Goal: Task Accomplishment & Management: Manage account settings

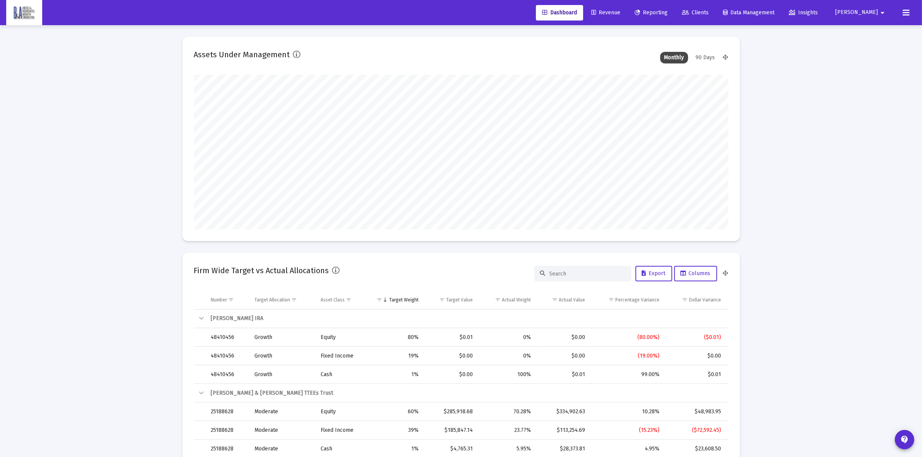
scroll to position [155, 288]
click at [876, 14] on span "[PERSON_NAME]" at bounding box center [856, 12] width 43 height 7
click at [876, 14] on div at bounding box center [461, 228] width 922 height 457
type input "[DATE]"
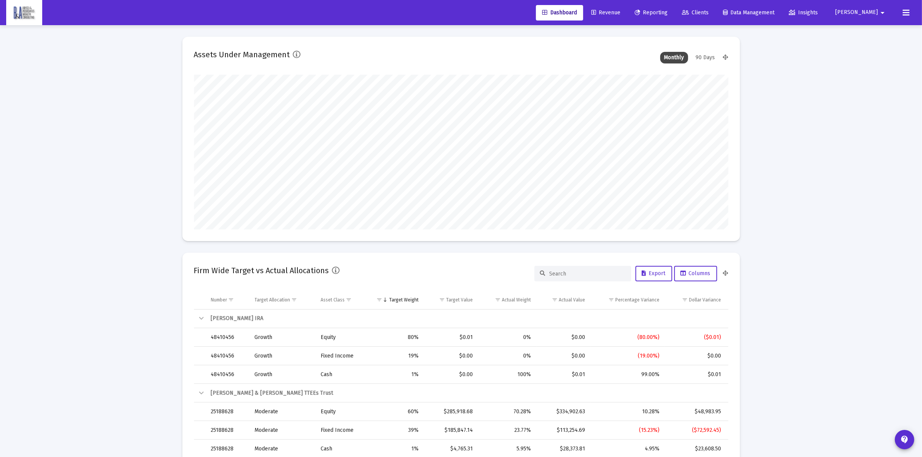
type input "[DATE]"
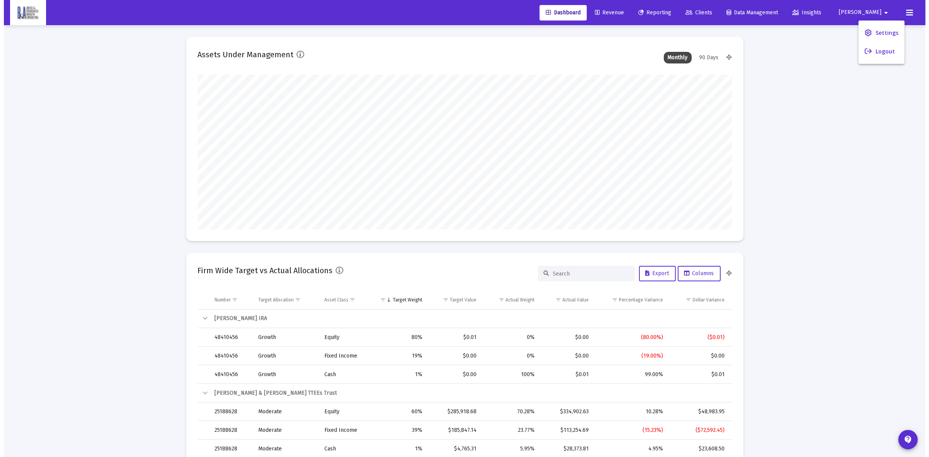
scroll to position [155, 250]
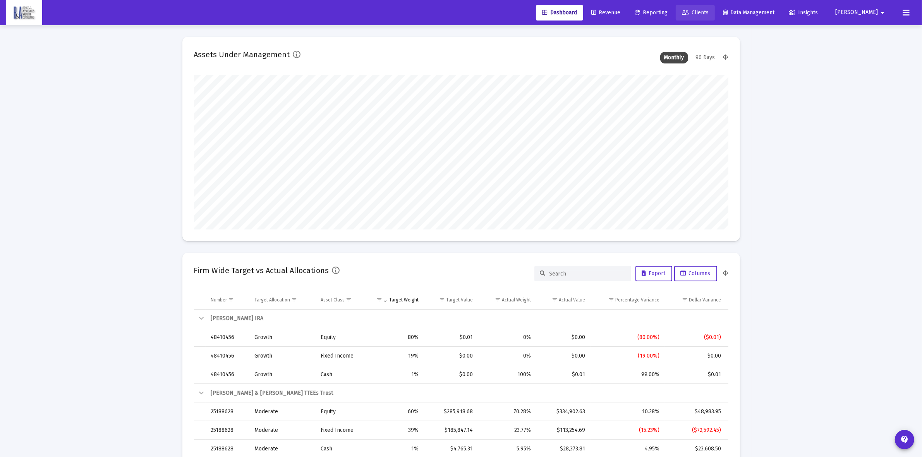
click at [708, 10] on span "Clients" at bounding box center [695, 12] width 27 height 7
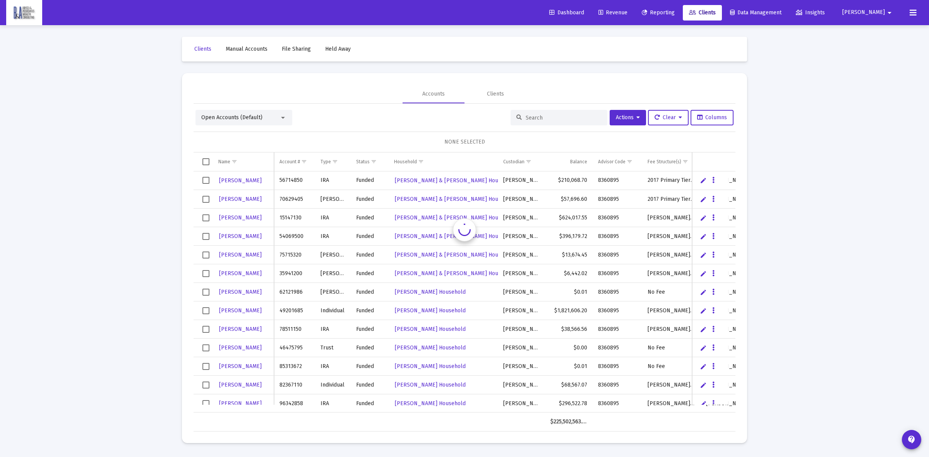
click at [237, 114] on div "Open Accounts (Default)" at bounding box center [240, 118] width 78 height 8
click at [222, 178] on span "Households (Default)" at bounding box center [240, 184] width 79 height 16
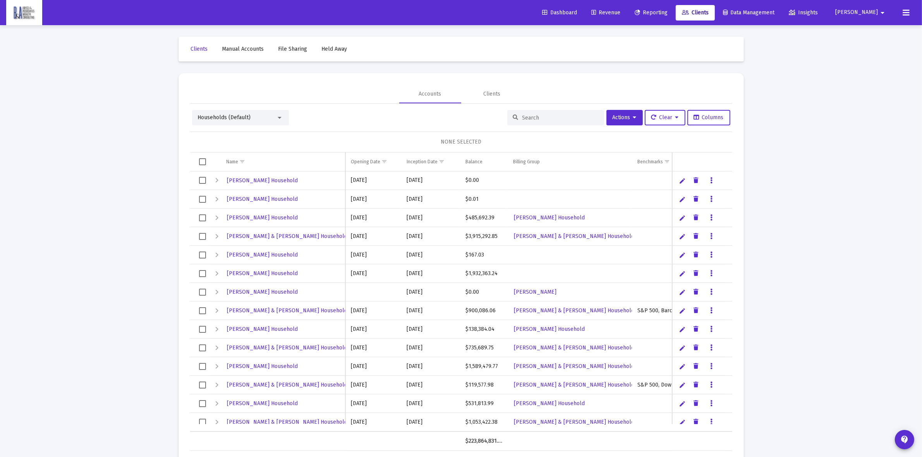
click at [543, 117] on input at bounding box center [560, 118] width 76 height 7
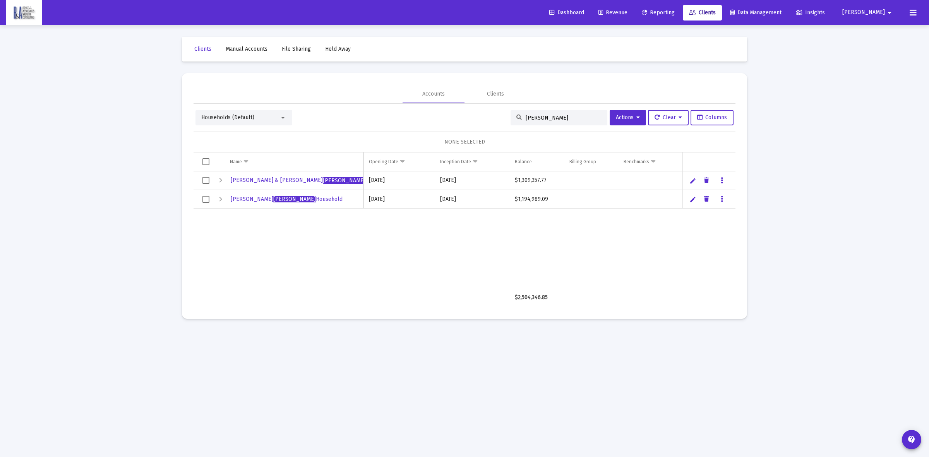
type input "[PERSON_NAME]"
click at [308, 181] on span "[PERSON_NAME] & [PERSON_NAME] Household" at bounding box center [311, 180] width 161 height 7
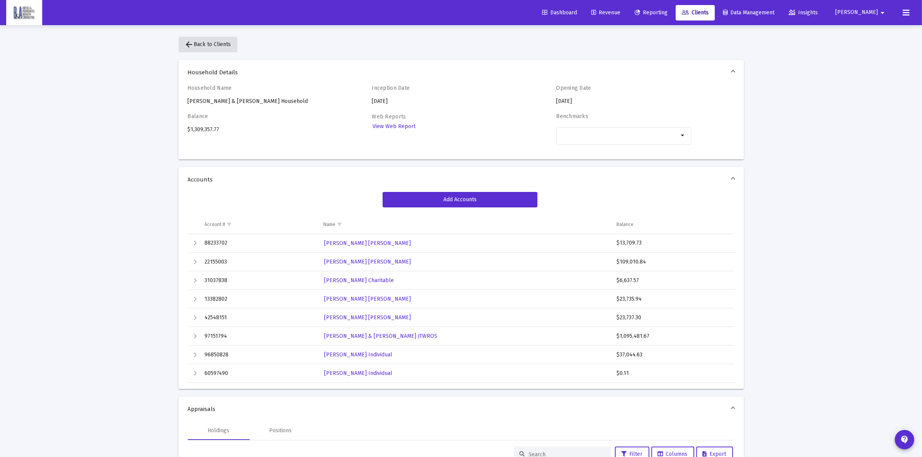
click at [210, 45] on span "arrow_back Back to Clients" at bounding box center [208, 44] width 46 height 7
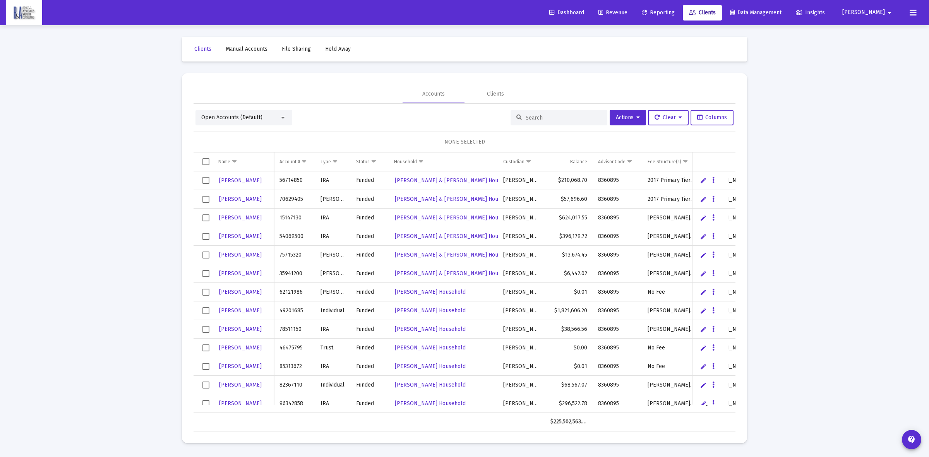
click at [269, 120] on div "Open Accounts (Default)" at bounding box center [240, 118] width 78 height 8
click at [227, 183] on span "Households (Default)" at bounding box center [240, 184] width 79 height 16
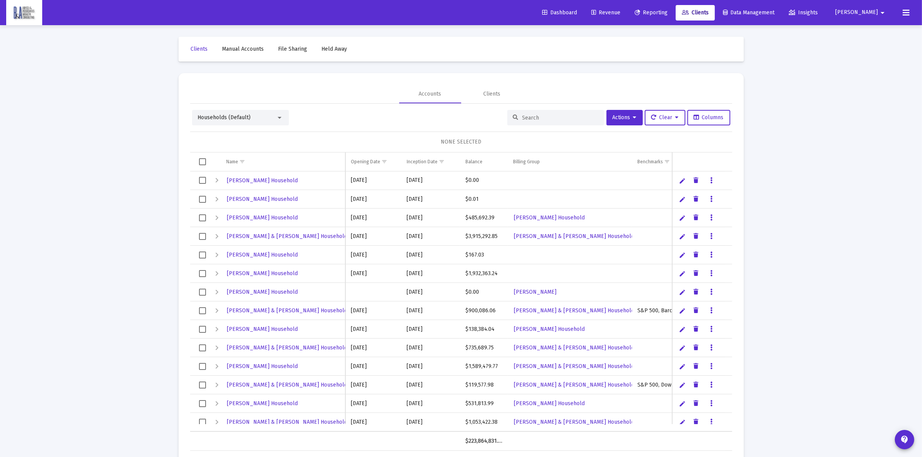
drag, startPoint x: 542, startPoint y: 115, endPoint x: 536, endPoint y: 111, distance: 7.2
click at [542, 115] on input at bounding box center [560, 118] width 76 height 7
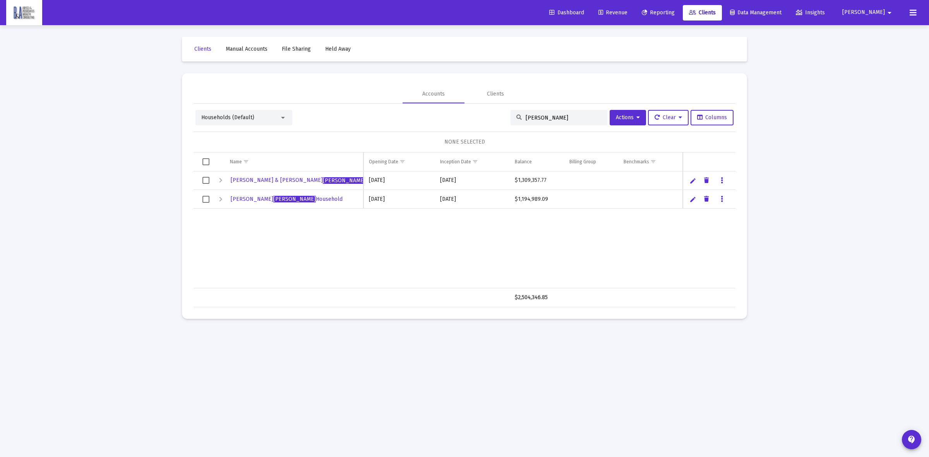
type input "[PERSON_NAME]"
click at [694, 179] on link "Edit" at bounding box center [692, 180] width 7 height 7
drag, startPoint x: 250, startPoint y: 180, endPoint x: 221, endPoint y: 181, distance: 28.3
click at [221, 181] on tr "[PERSON_NAME] & [PERSON_NAME] Household" at bounding box center [465, 180] width 542 height 19
type input "[PERSON_NAME] Household"
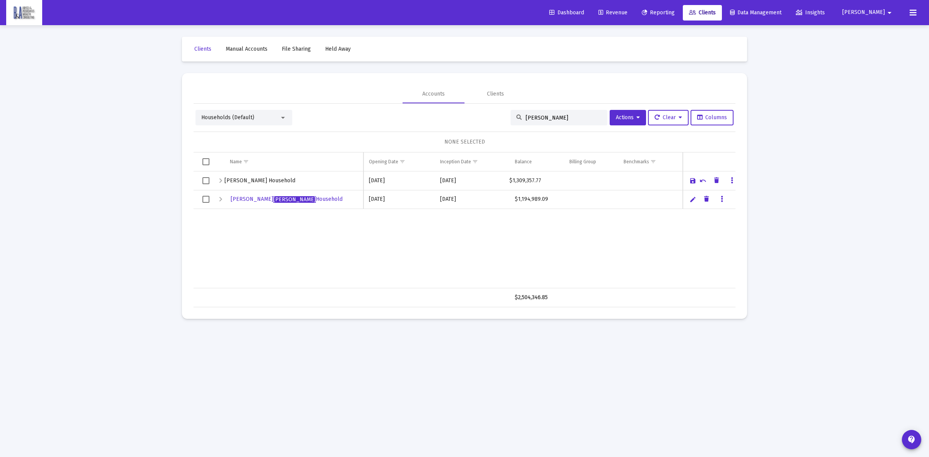
click at [691, 178] on link "Save" at bounding box center [692, 180] width 7 height 7
click at [637, 120] on icon at bounding box center [637, 117] width 3 height 5
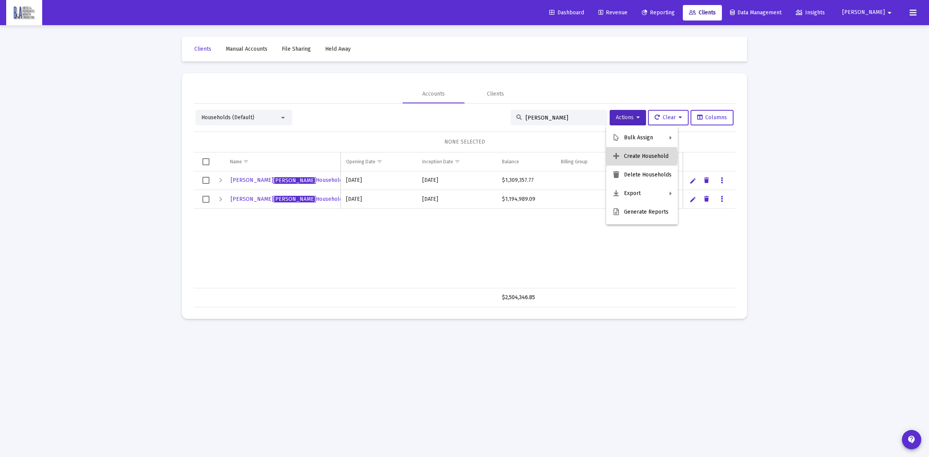
click at [640, 157] on button "Create Household" at bounding box center [642, 156] width 72 height 19
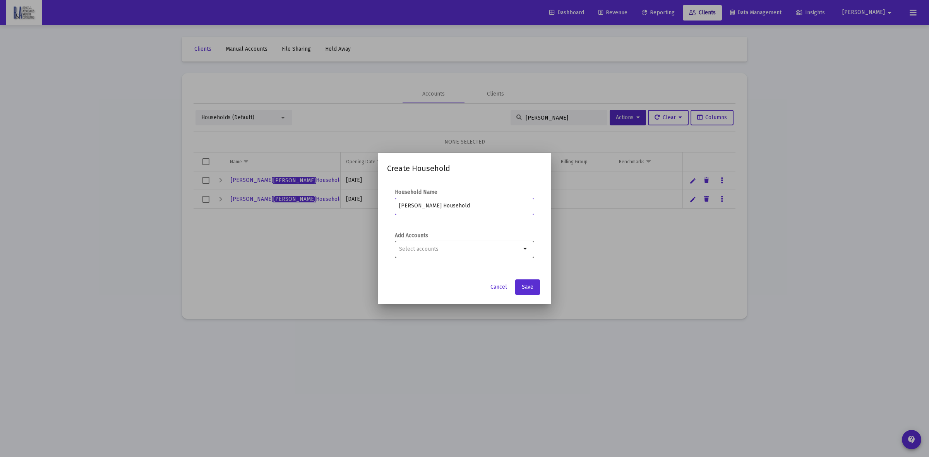
type input "[PERSON_NAME] Household"
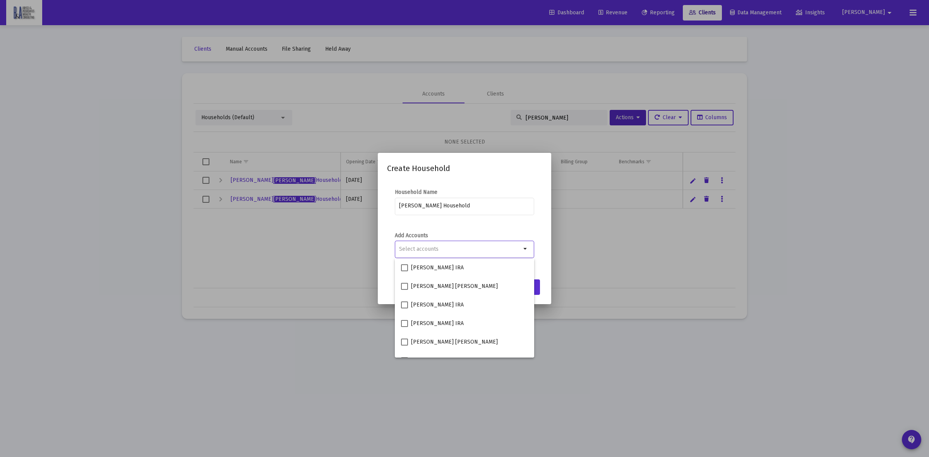
click at [448, 250] on input "Selection" at bounding box center [460, 249] width 122 height 6
type input "t"
type input "[PERSON_NAME]"
click at [405, 286] on span at bounding box center [404, 286] width 7 height 7
click at [404, 290] on input "[PERSON_NAME] [PERSON_NAME]" at bounding box center [404, 290] width 0 height 0
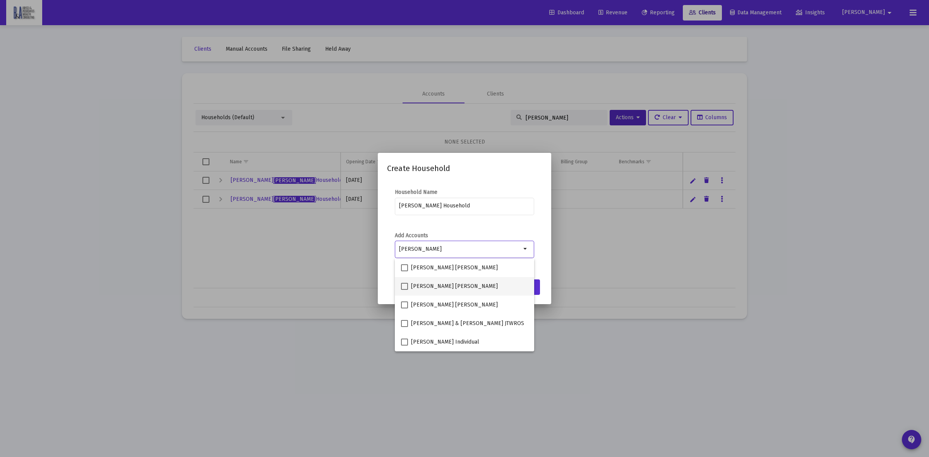
checkbox input "true"
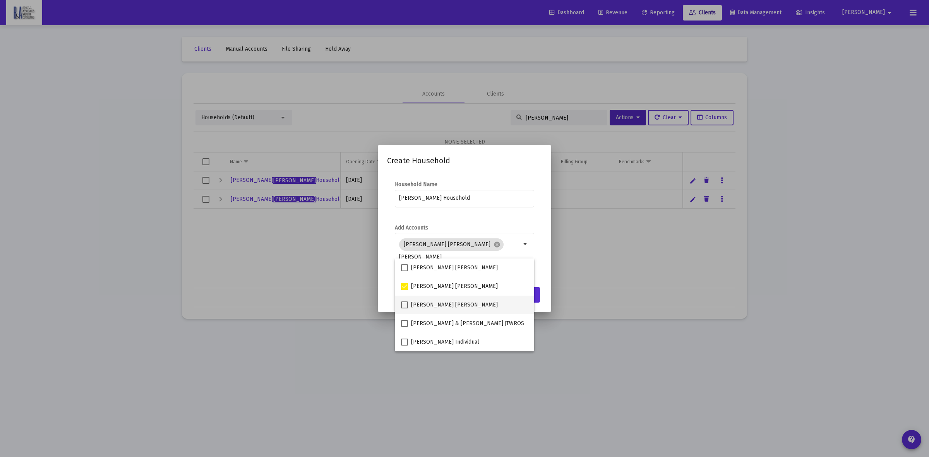
click at [403, 303] on span at bounding box center [404, 305] width 7 height 7
click at [404, 308] on input "[PERSON_NAME] [PERSON_NAME]" at bounding box center [404, 308] width 0 height 0
checkbox input "true"
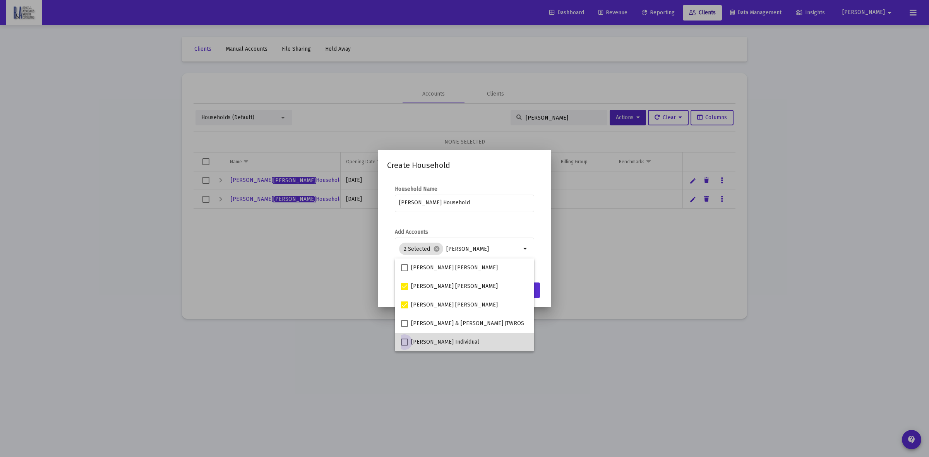
click at [403, 341] on span at bounding box center [404, 342] width 7 height 7
click at [404, 346] on input "[PERSON_NAME] Individual" at bounding box center [404, 346] width 0 height 0
checkbox input "true"
click at [540, 269] on form "Add Accounts 3 Selected cancel [PERSON_NAME]" at bounding box center [464, 248] width 155 height 41
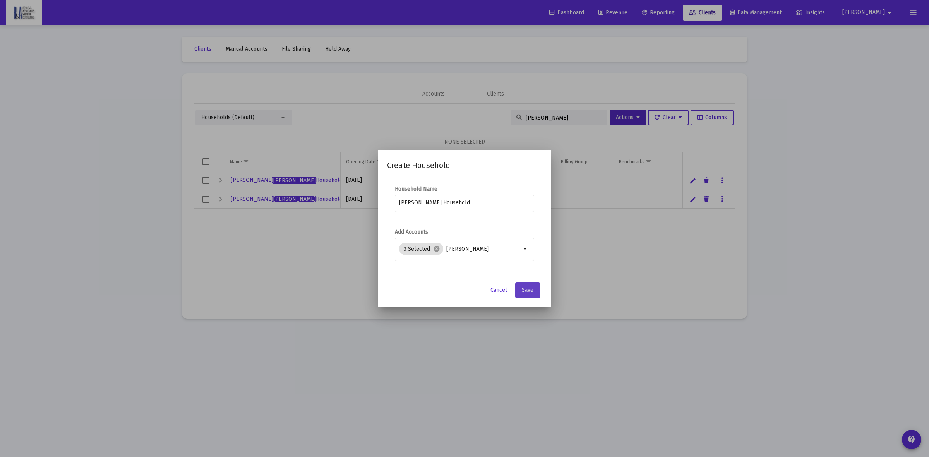
click at [530, 287] on span "Save" at bounding box center [528, 290] width 12 height 7
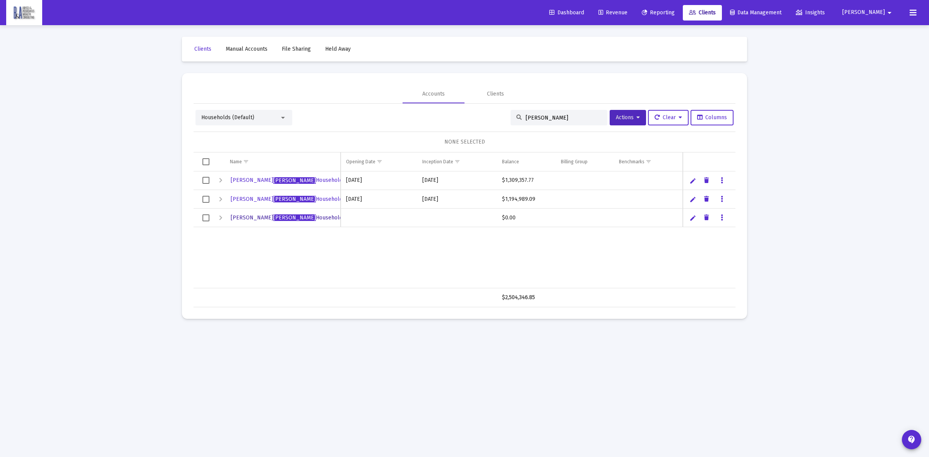
click at [286, 216] on span "[PERSON_NAME] Household" at bounding box center [287, 217] width 112 height 7
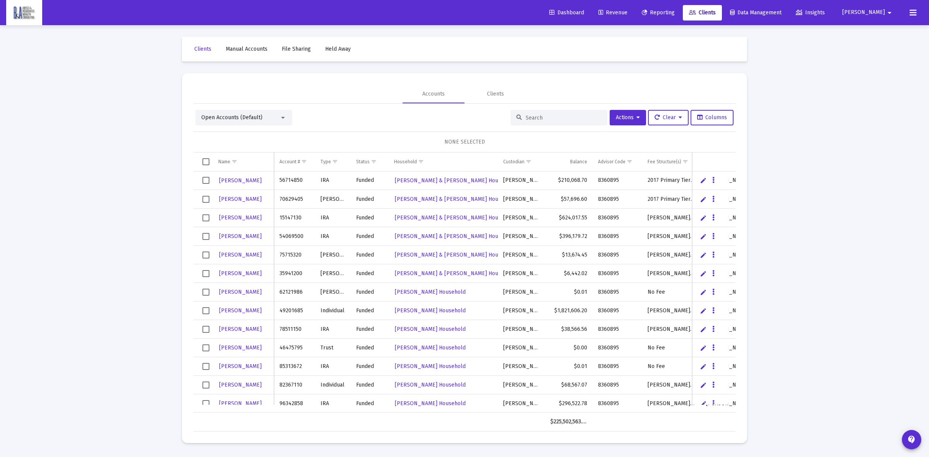
click at [545, 120] on input at bounding box center [564, 118] width 76 height 7
type input "[PERSON_NAME]"
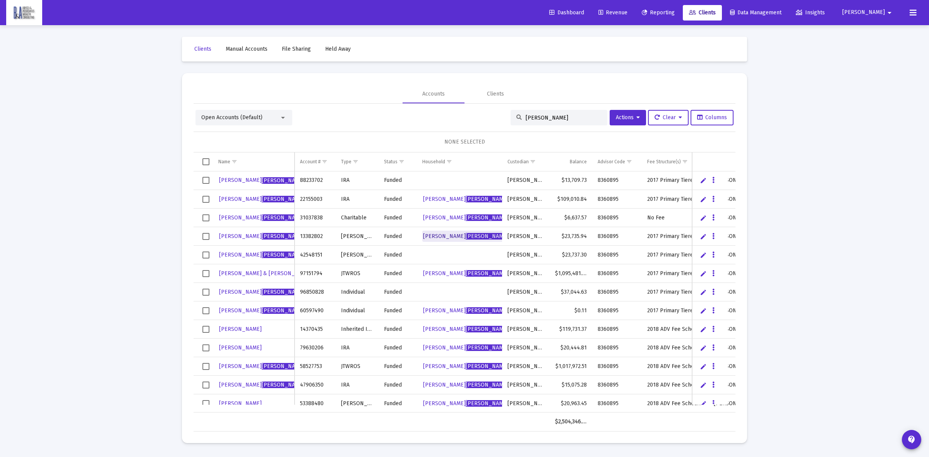
click at [490, 234] on span "[PERSON_NAME] Household" at bounding box center [479, 236] width 112 height 7
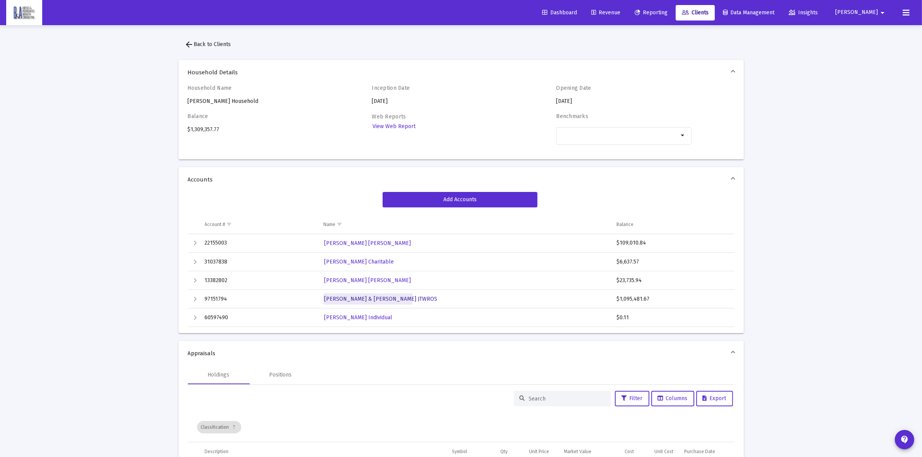
click at [363, 299] on span "[PERSON_NAME] & [PERSON_NAME] JTWROS" at bounding box center [380, 299] width 113 height 7
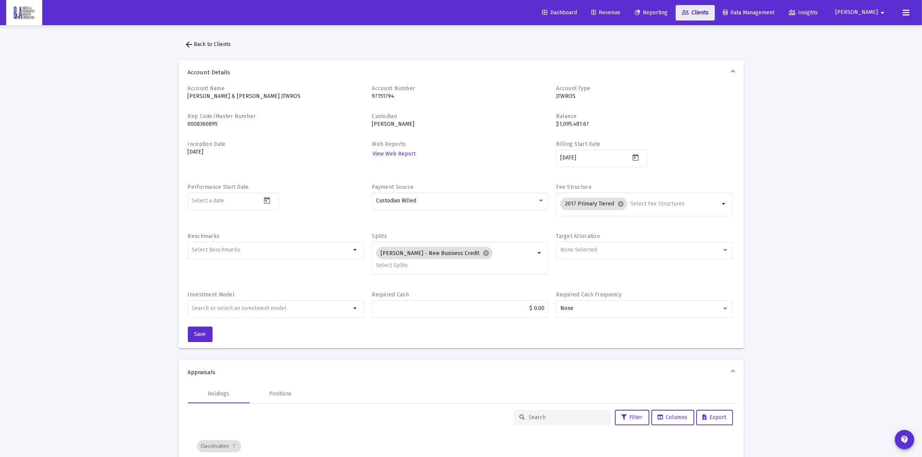
click at [708, 15] on span "Clients" at bounding box center [695, 12] width 27 height 7
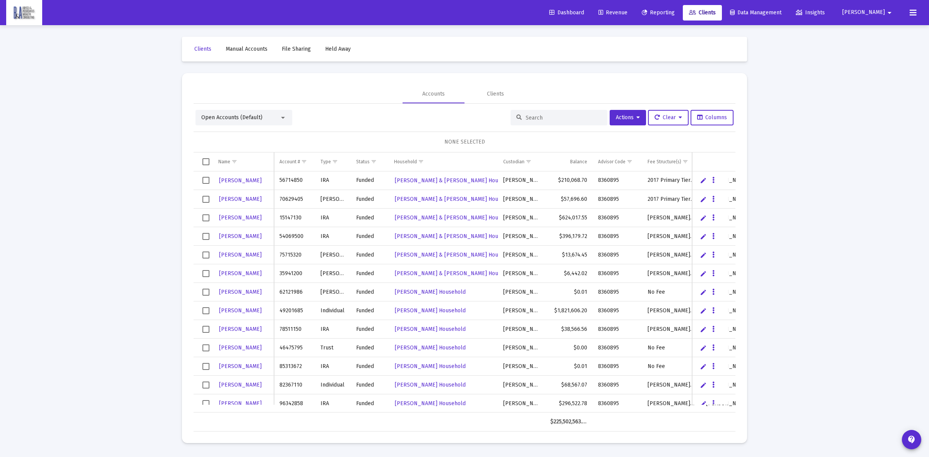
click at [572, 111] on div at bounding box center [559, 117] width 97 height 15
click at [562, 116] on input at bounding box center [564, 118] width 76 height 7
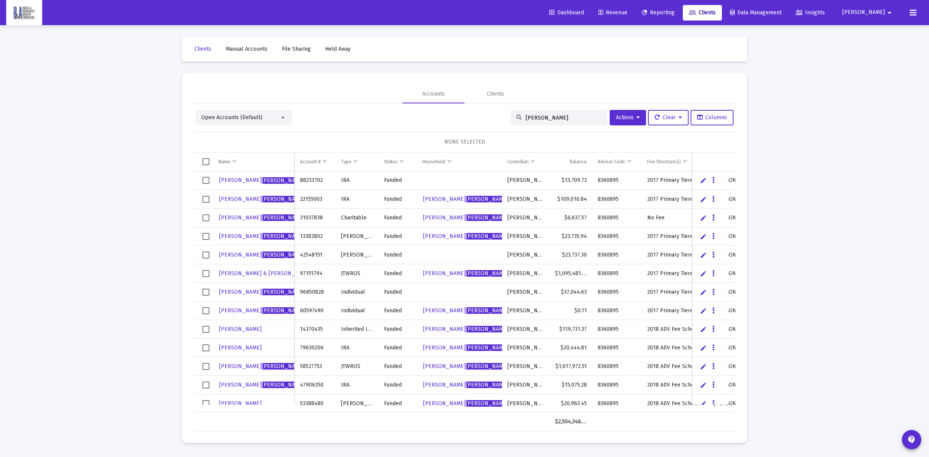
type input "[PERSON_NAME]"
click at [700, 272] on link "Edit" at bounding box center [703, 273] width 7 height 7
click at [358, 276] on input "JTWROS" at bounding box center [357, 273] width 43 height 19
drag, startPoint x: 356, startPoint y: 273, endPoint x: 334, endPoint y: 274, distance: 22.8
click at [334, 274] on tr "[PERSON_NAME] & [PERSON_NAME] 97151794 JTWROS funded [PERSON_NAME] Household [P…" at bounding box center [542, 273] width 697 height 19
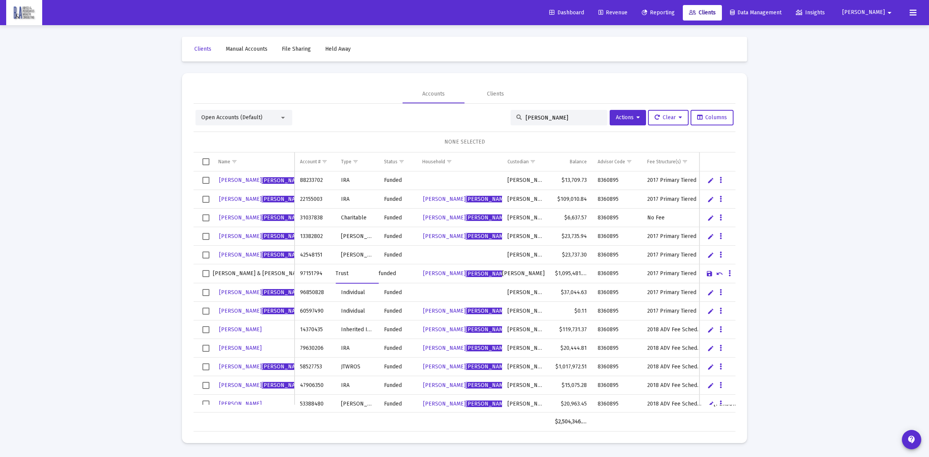
type input "Trust"
click at [705, 273] on td "Data grid" at bounding box center [717, 273] width 36 height 19
click at [710, 273] on link "Save" at bounding box center [709, 273] width 7 height 7
